Goal: Information Seeking & Learning: Learn about a topic

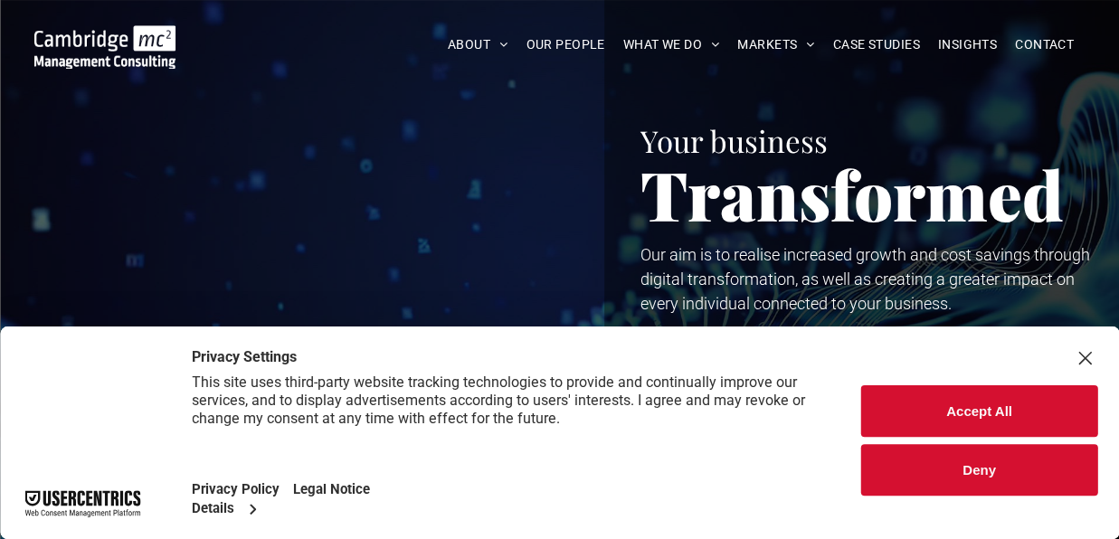
click at [1021, 419] on button "Accept All" at bounding box center [979, 411] width 236 height 52
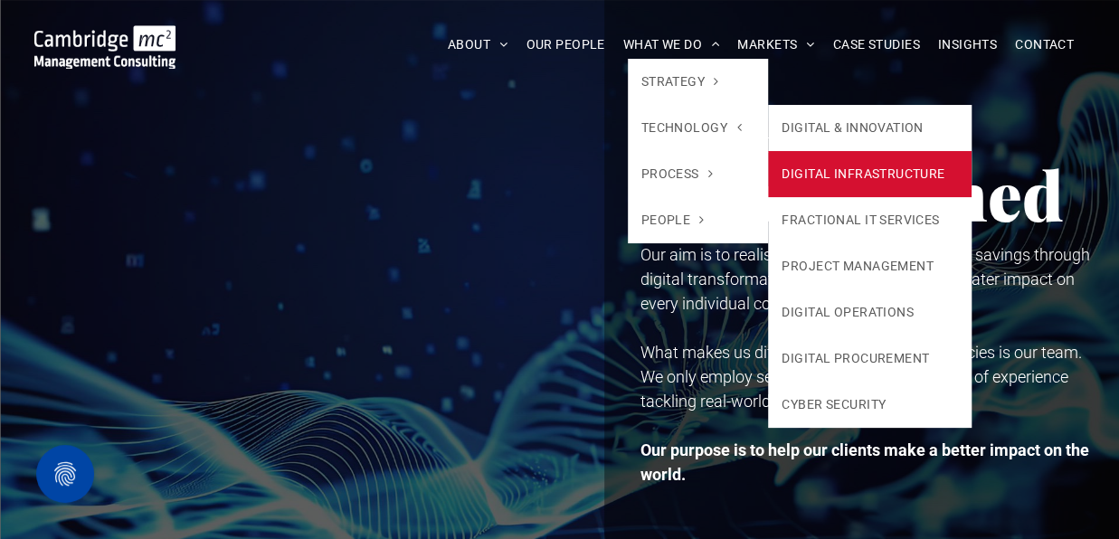
click at [835, 161] on link "DIGITAL INFRASTRUCTURE" at bounding box center [870, 174] width 204 height 46
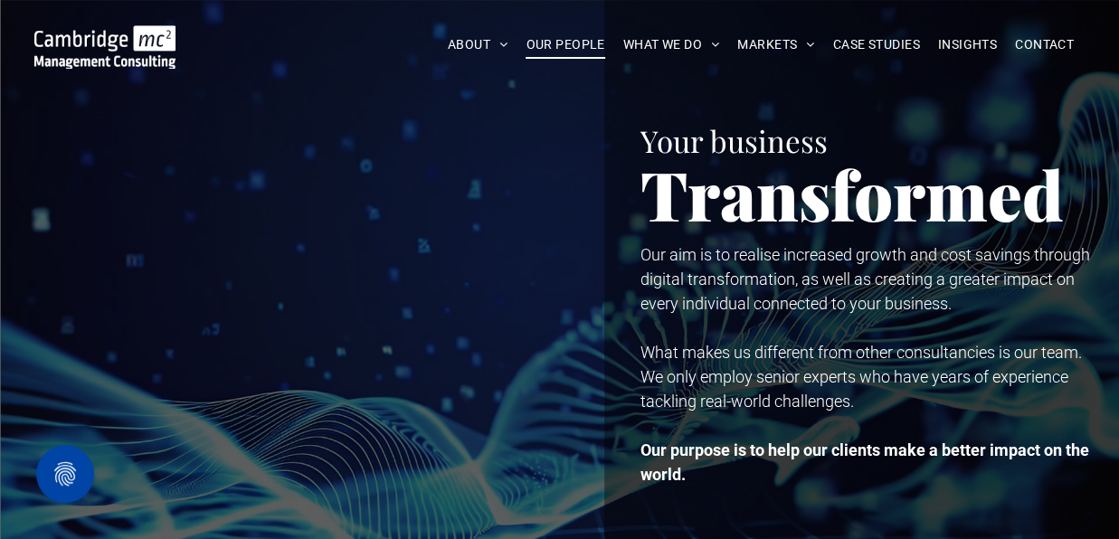
click at [577, 44] on span "OUR PEOPLE" at bounding box center [565, 45] width 79 height 28
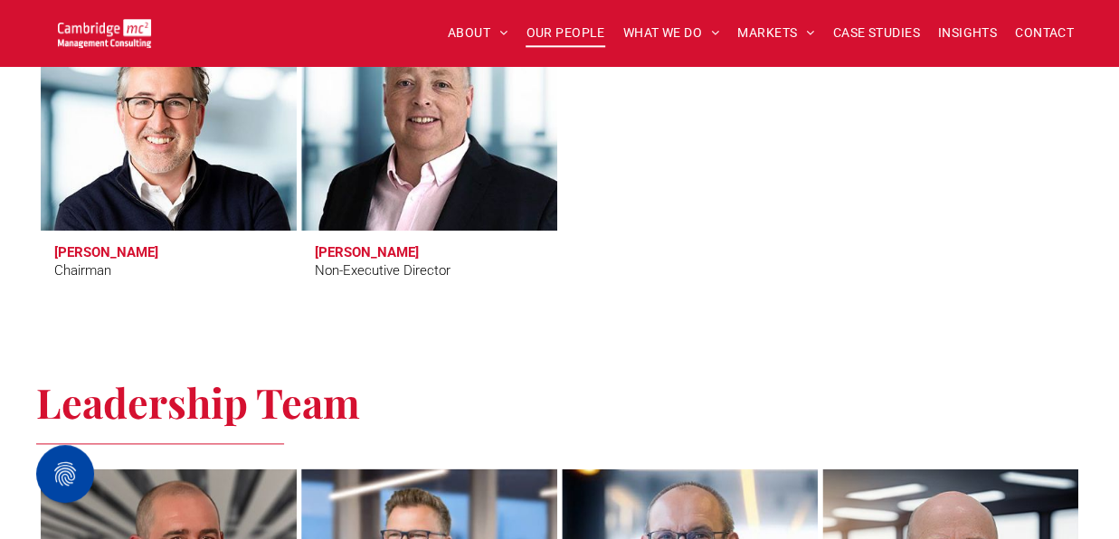
scroll to position [905, 0]
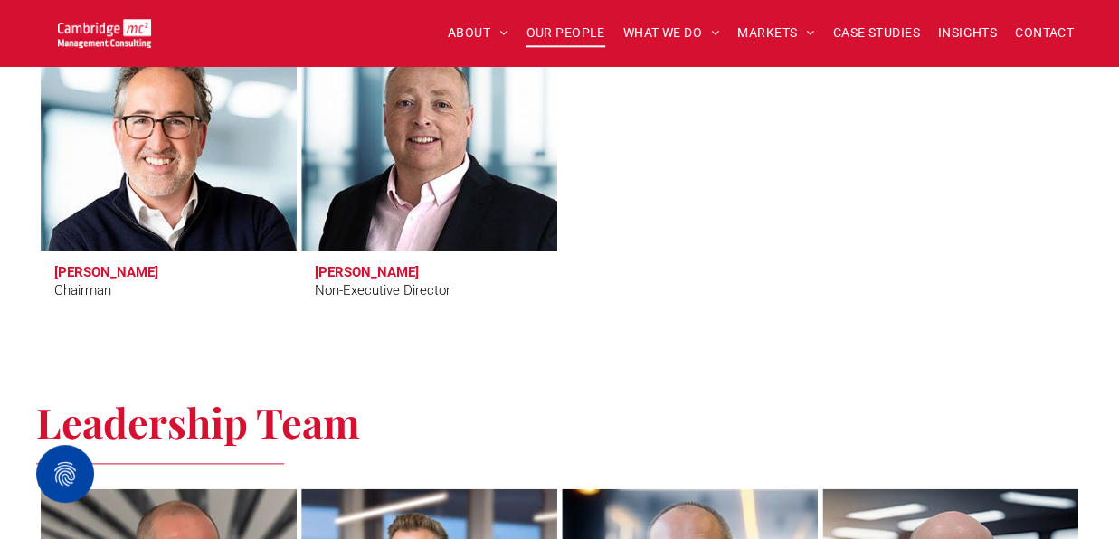
click at [226, 204] on link at bounding box center [168, 142] width 271 height 230
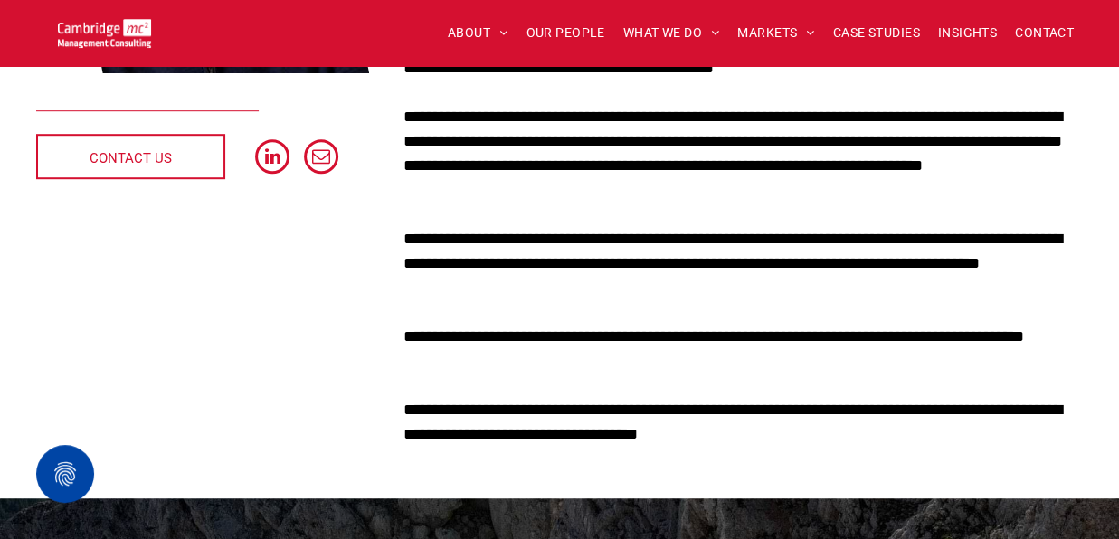
scroll to position [633, 0]
